Goal: Task Accomplishment & Management: Manage account settings

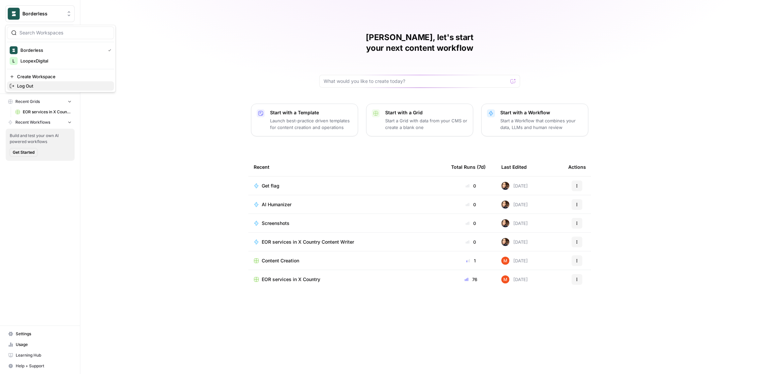
click at [27, 83] on span "Log Out" at bounding box center [63, 86] width 92 height 7
click at [32, 15] on span "Borderless" at bounding box center [42, 13] width 40 height 7
click at [31, 85] on span "Log Out" at bounding box center [63, 86] width 92 height 7
